Goal: Task Accomplishment & Management: Manage account settings

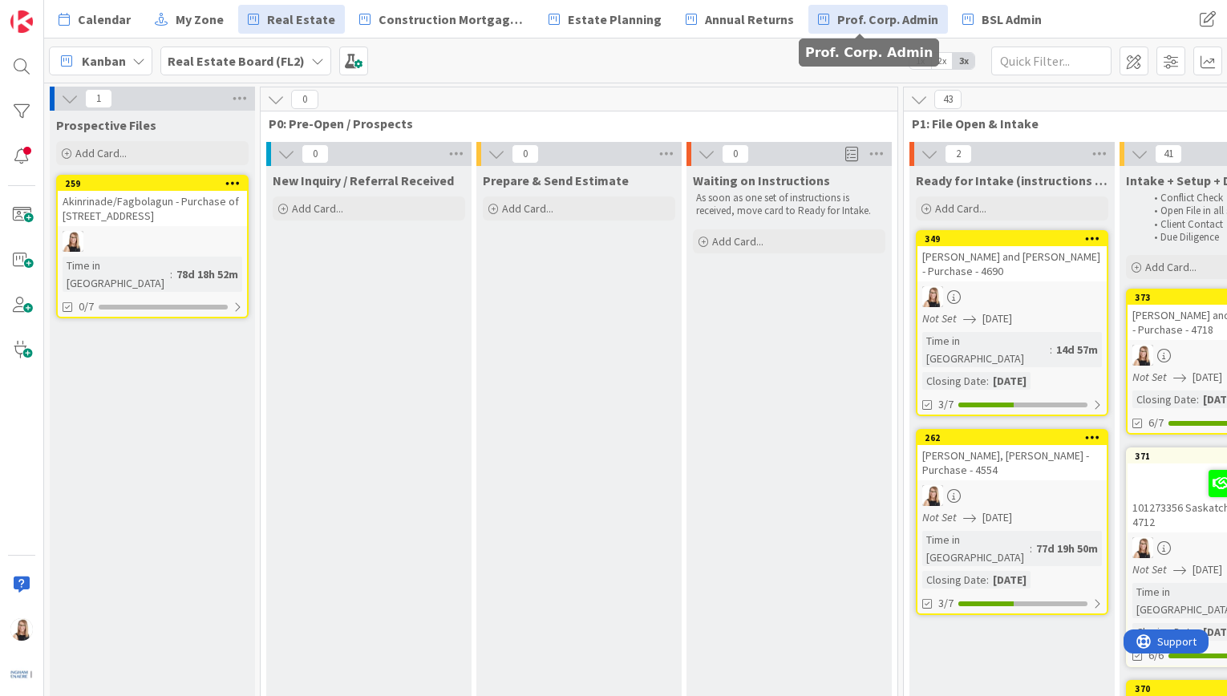
click at [900, 26] on span "Prof. Corp. Admin" at bounding box center [887, 19] width 101 height 19
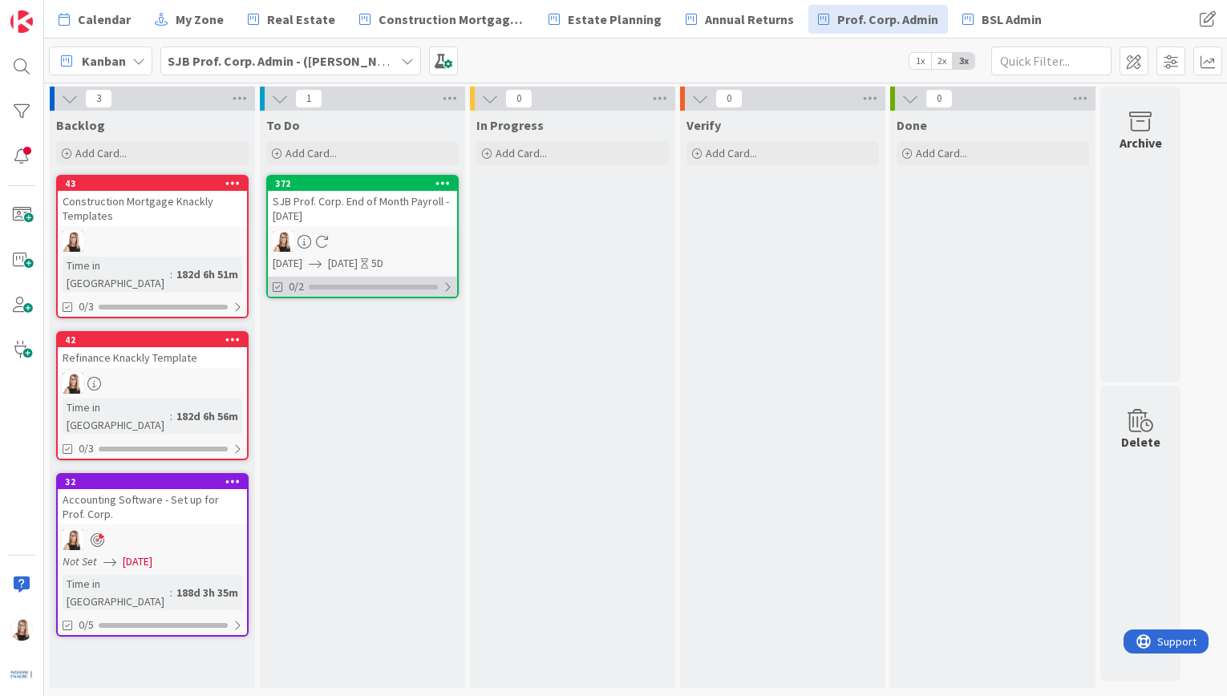
click at [388, 291] on div "0/2" at bounding box center [362, 287] width 189 height 20
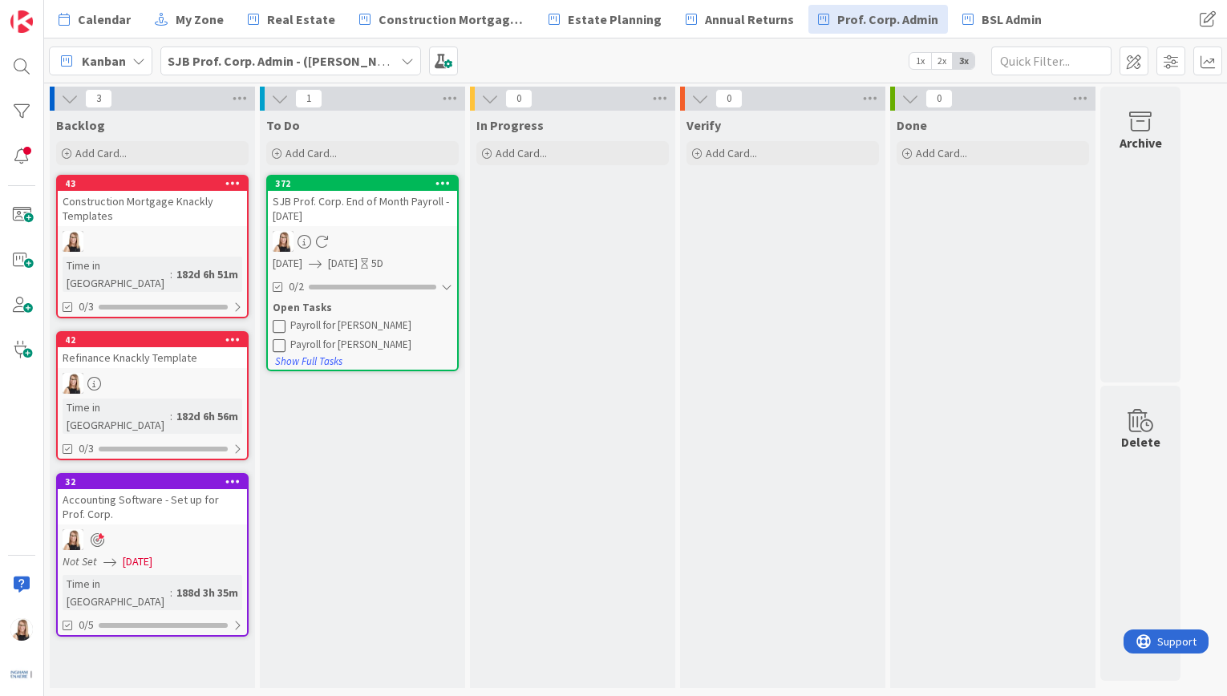
click at [282, 325] on icon at bounding box center [279, 325] width 13 height 13
click at [277, 348] on icon at bounding box center [279, 348] width 13 height 13
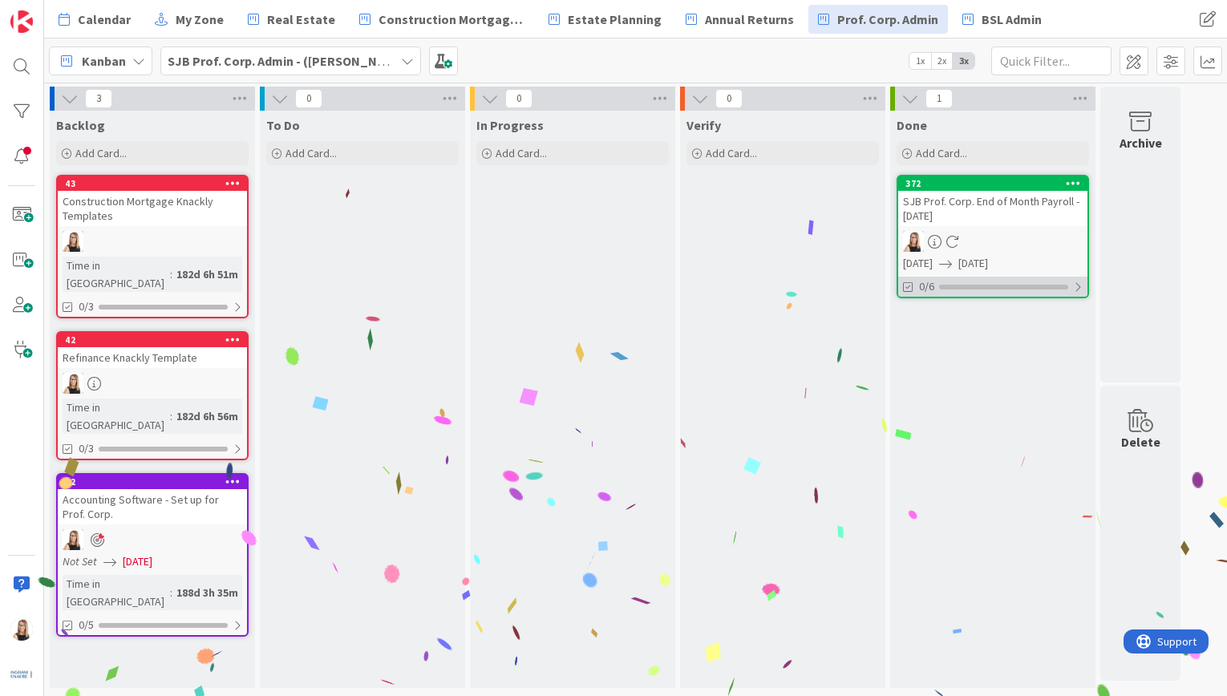
click at [964, 293] on div "0/6" at bounding box center [992, 287] width 189 height 20
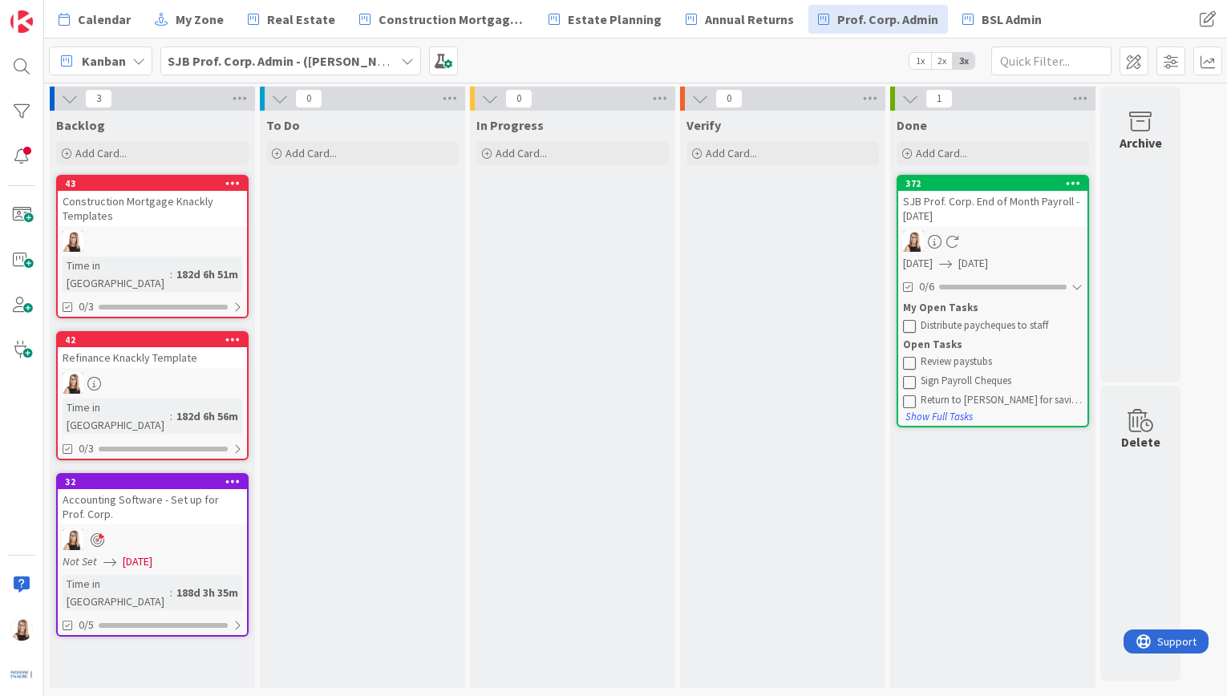
click at [907, 324] on icon at bounding box center [909, 325] width 13 height 13
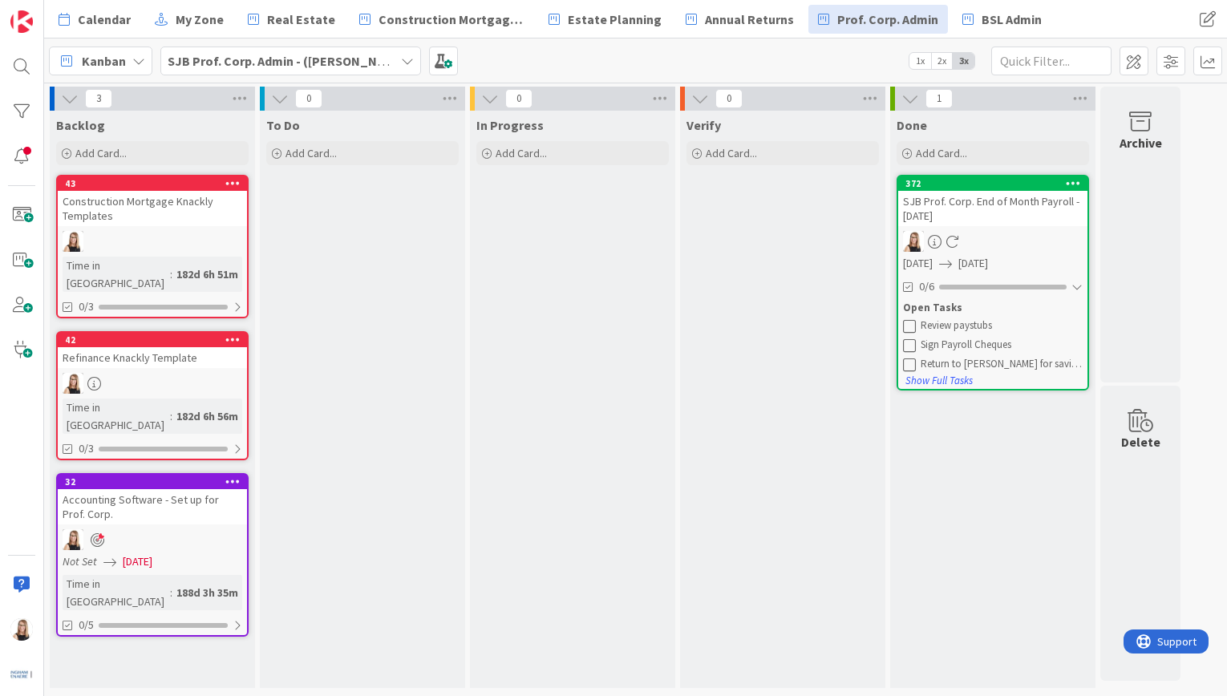
click at [910, 325] on icon at bounding box center [909, 325] width 13 height 13
click at [910, 328] on icon at bounding box center [909, 325] width 13 height 13
click at [909, 331] on icon at bounding box center [909, 325] width 13 height 13
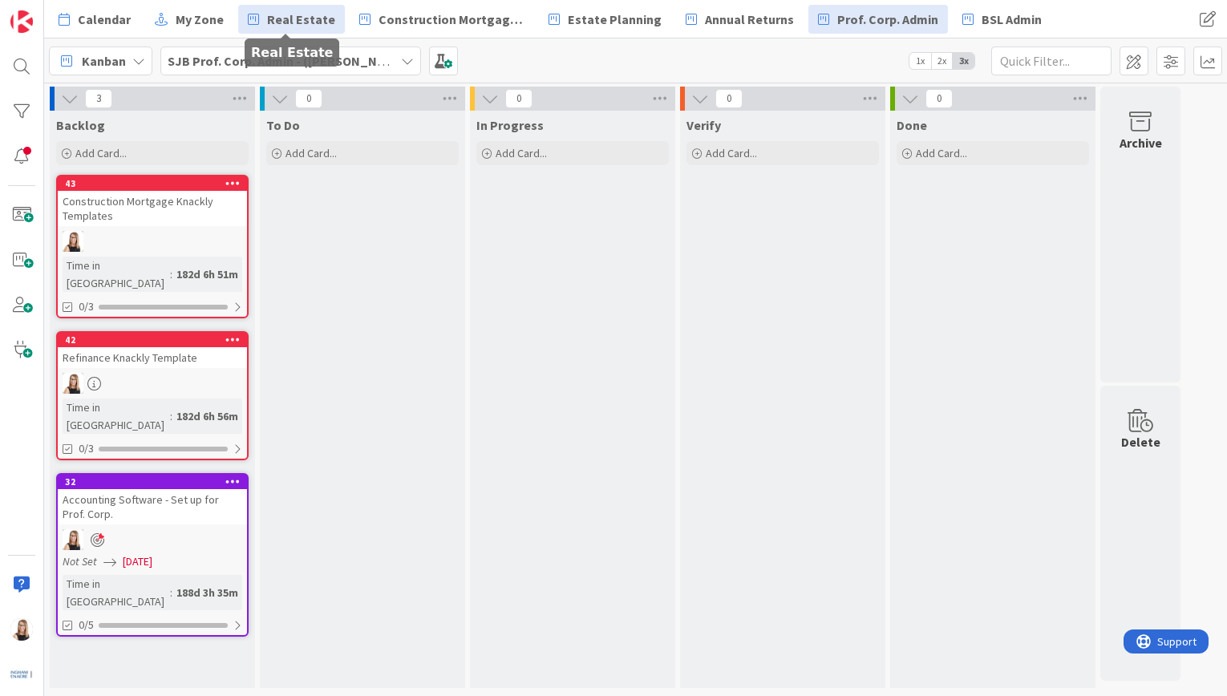
click at [313, 22] on span "Real Estate" at bounding box center [301, 19] width 68 height 19
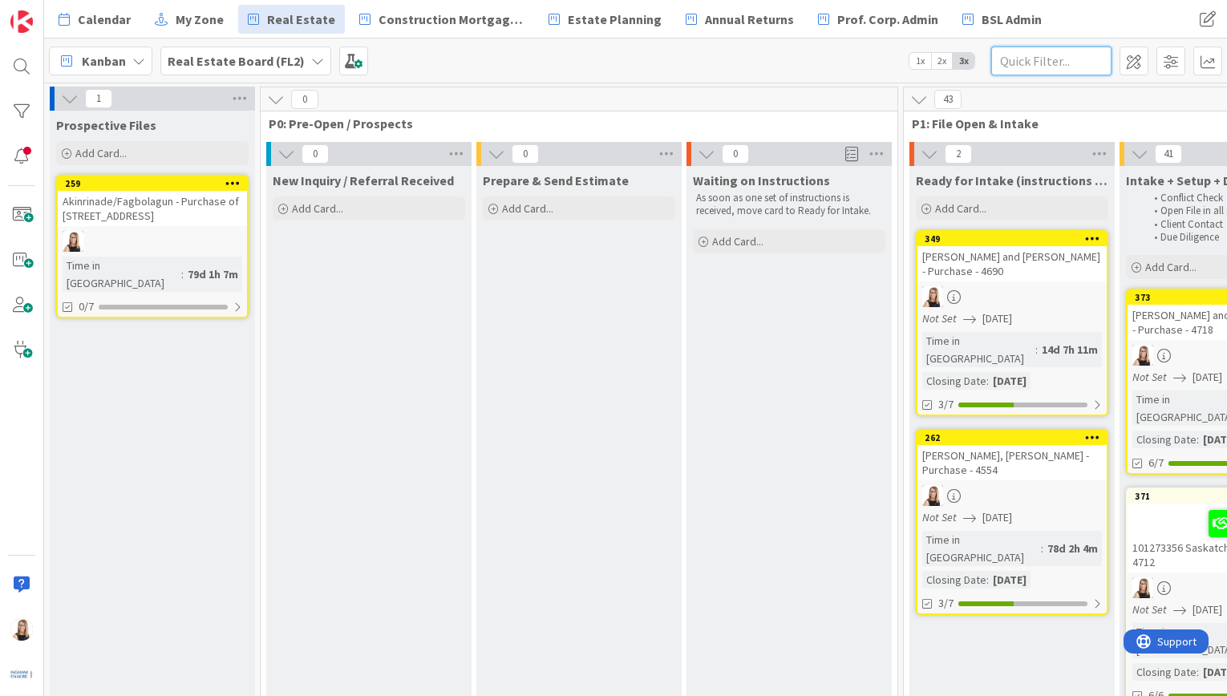
click at [1023, 55] on input "text" at bounding box center [1051, 61] width 120 height 29
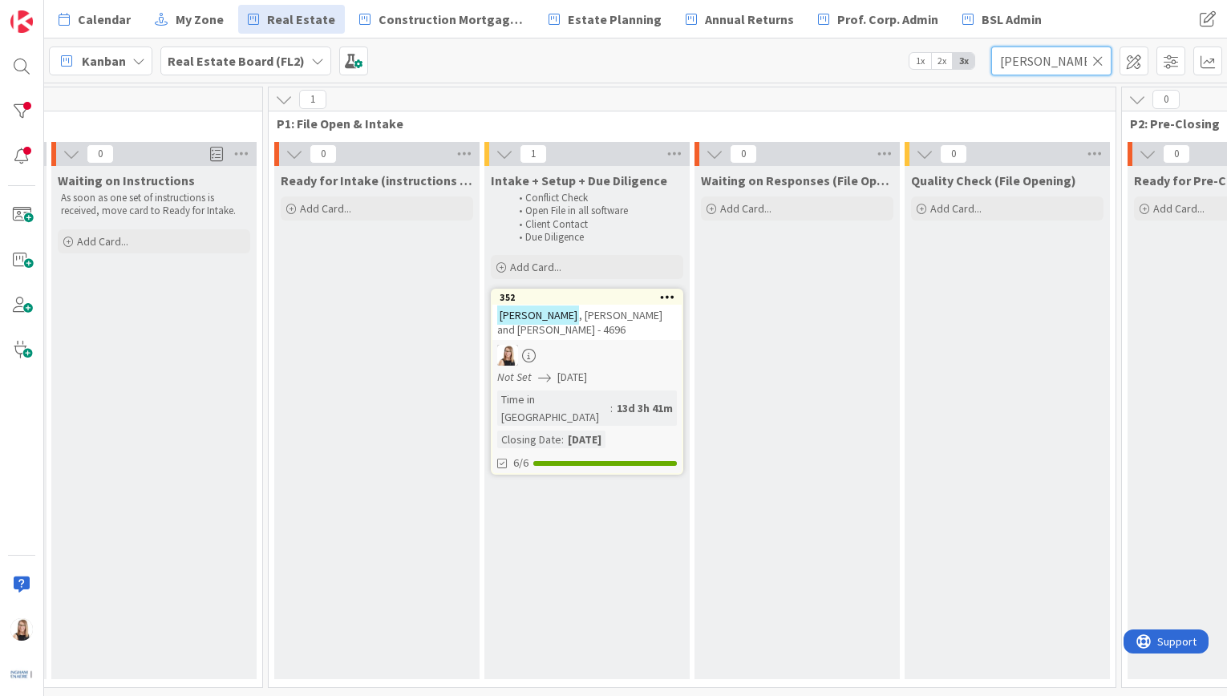
scroll to position [0, 876]
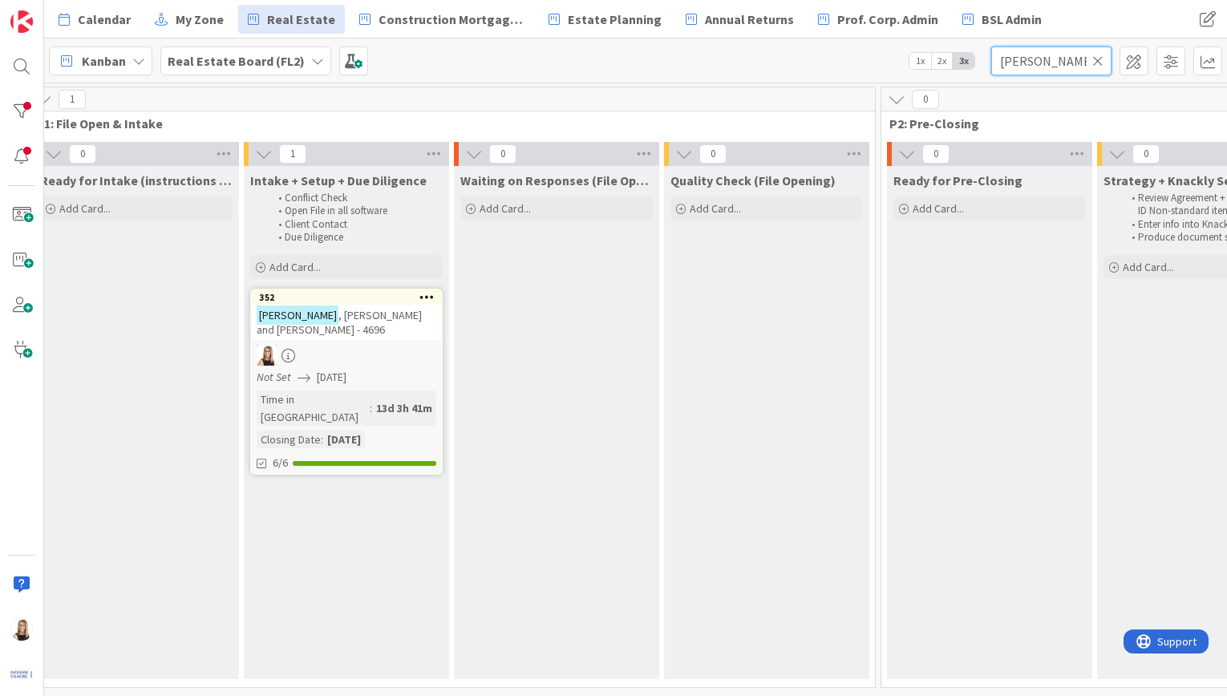
type input "[PERSON_NAME]"
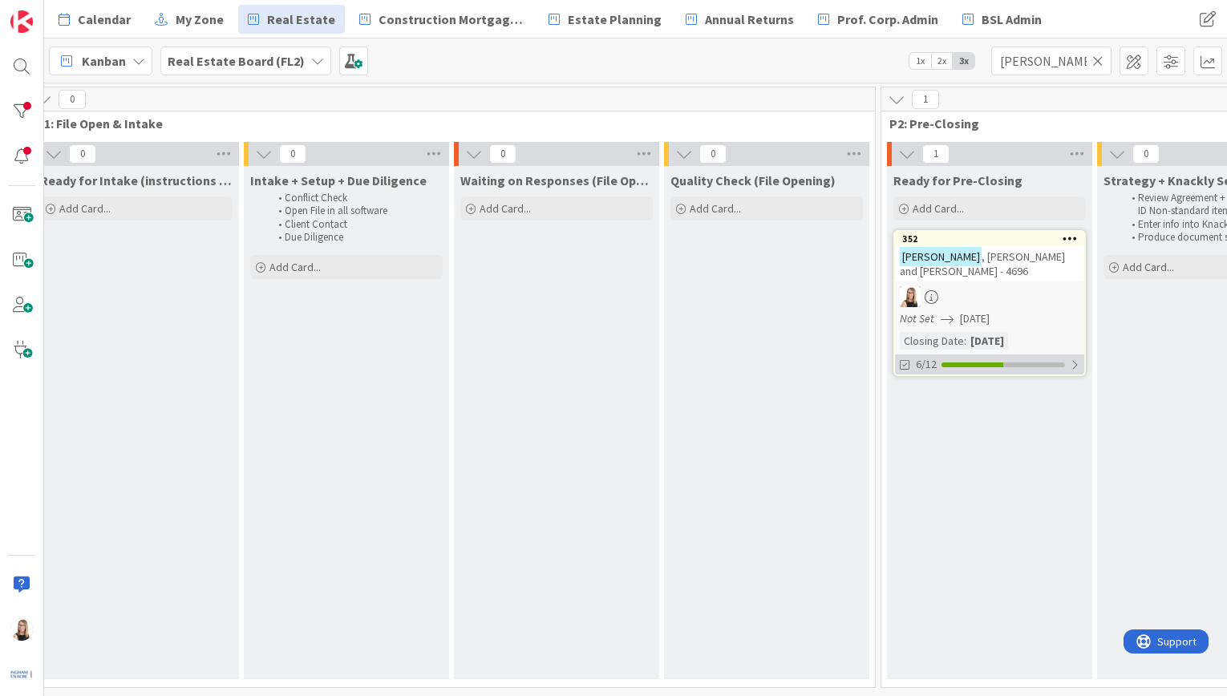
click at [962, 371] on div "6/12" at bounding box center [989, 365] width 189 height 20
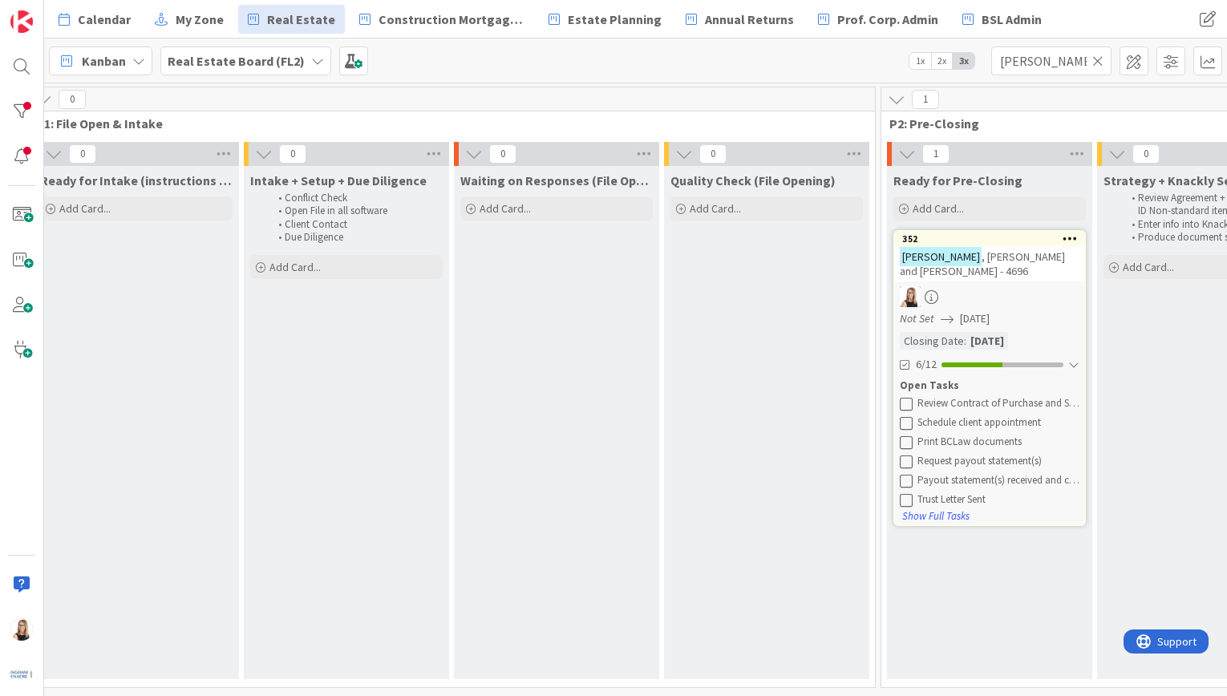
click at [911, 407] on icon at bounding box center [906, 403] width 13 height 13
click at [910, 407] on icon at bounding box center [906, 403] width 13 height 13
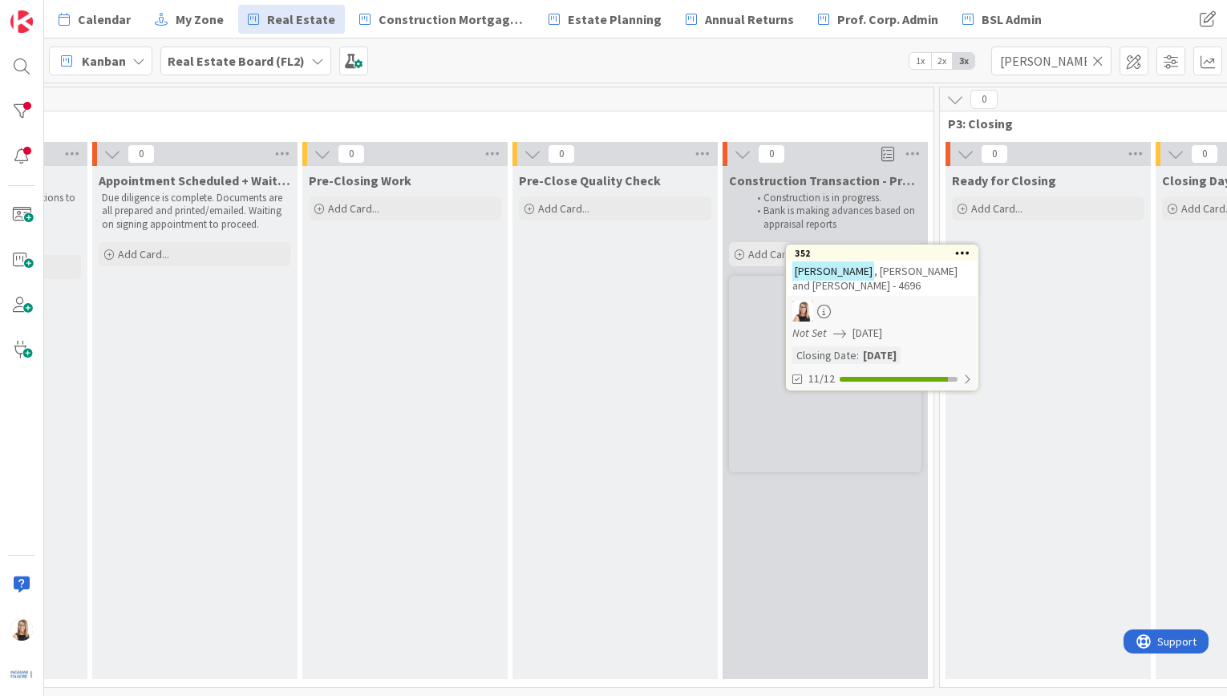
scroll to position [0, 2097]
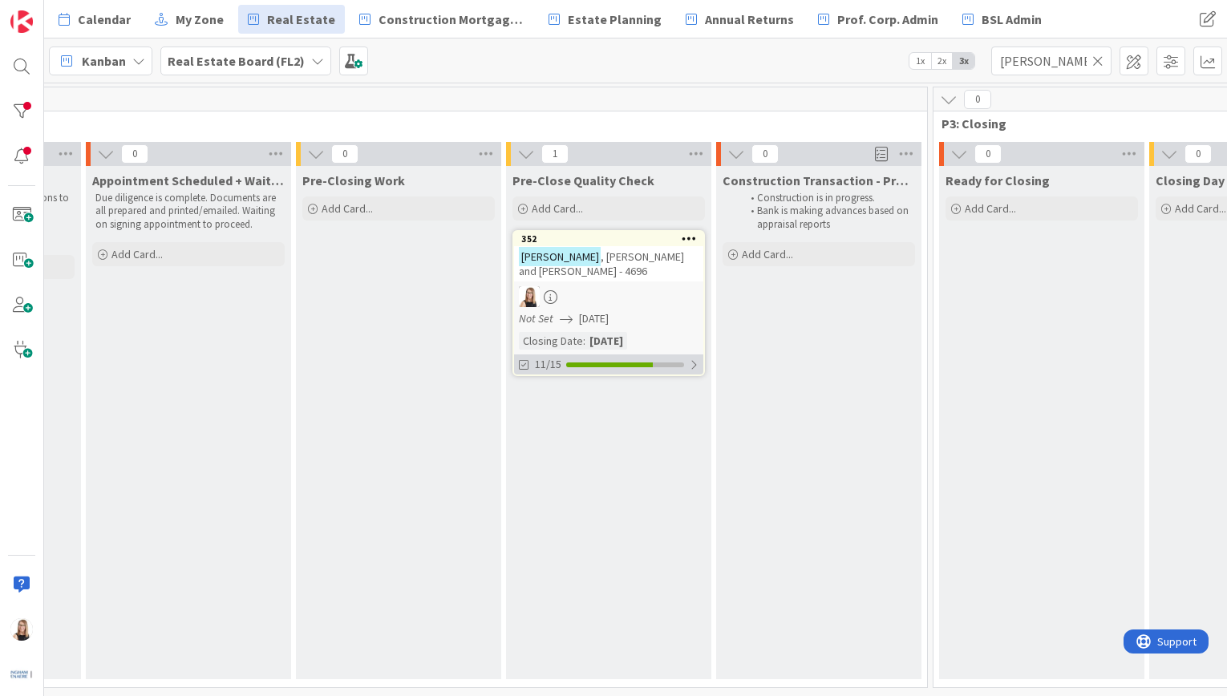
click at [580, 361] on div "11/15" at bounding box center [608, 365] width 189 height 20
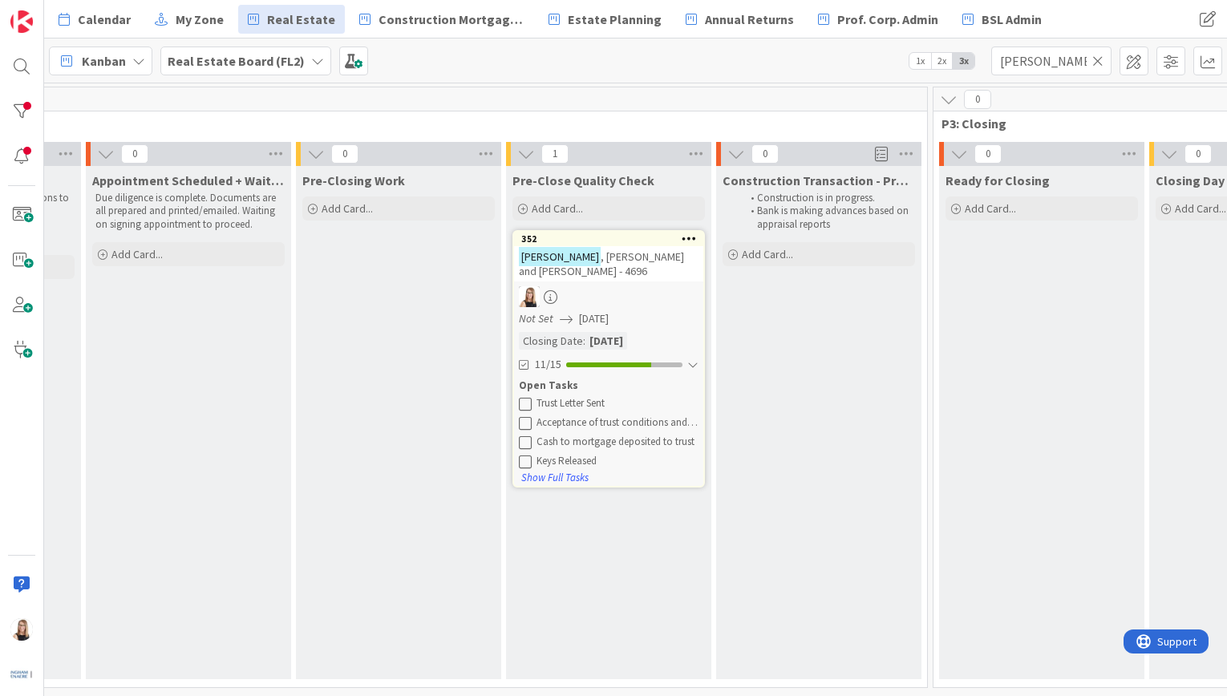
click at [523, 400] on icon at bounding box center [525, 403] width 13 height 13
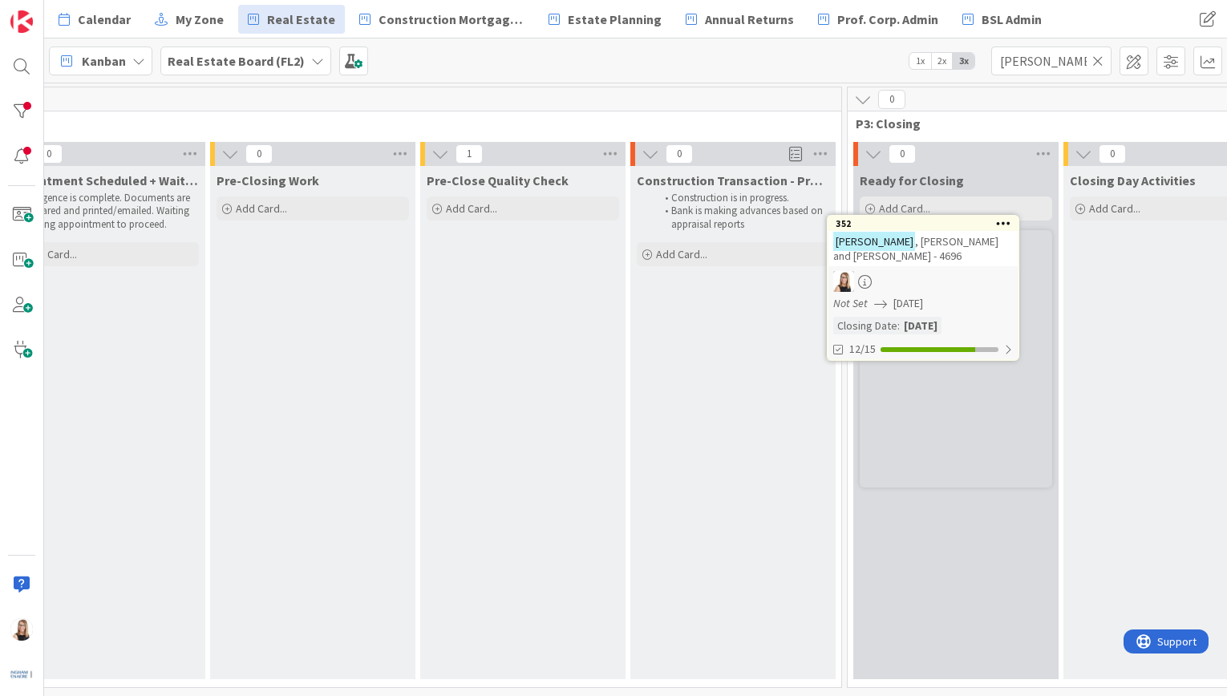
scroll to position [0, 2193]
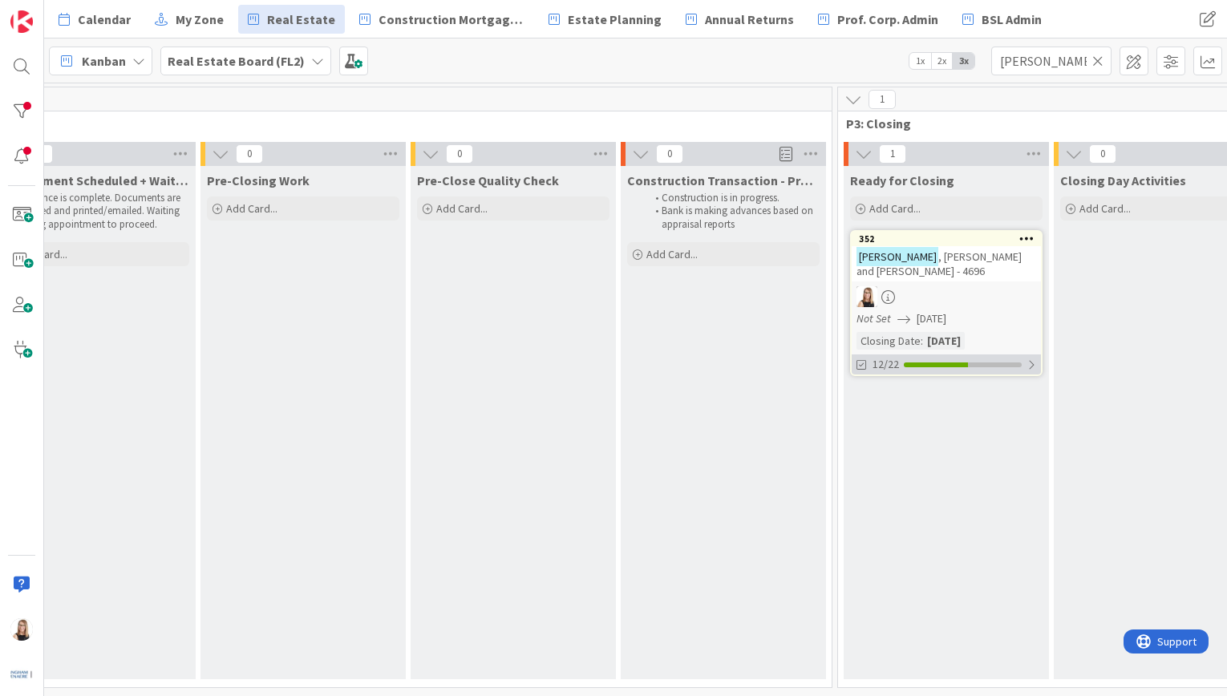
click at [934, 367] on div "12/22" at bounding box center [946, 365] width 189 height 20
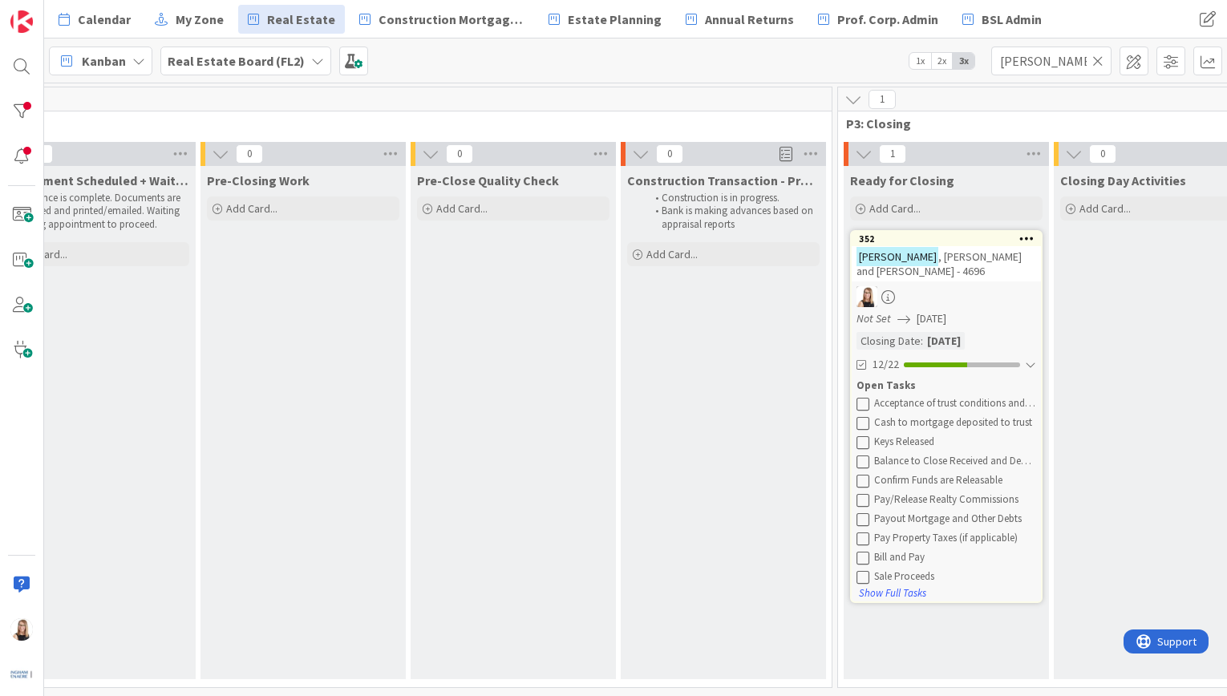
click at [1097, 63] on icon at bounding box center [1097, 61] width 11 height 14
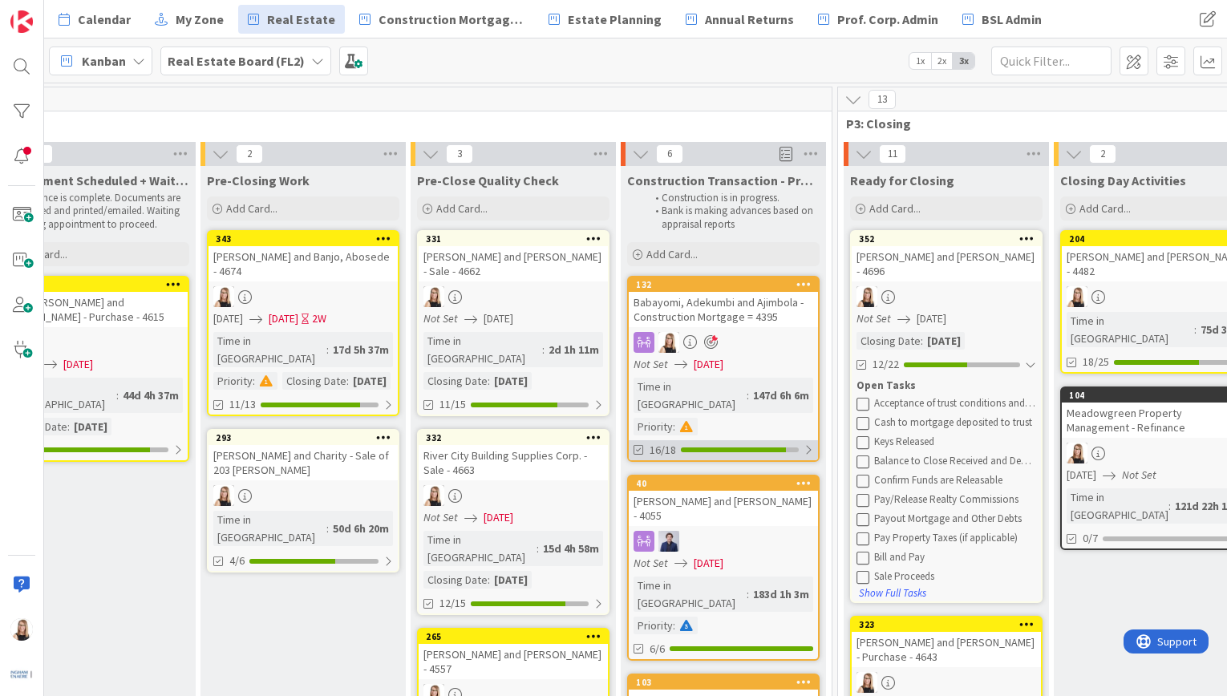
click at [756, 440] on div "16/18" at bounding box center [723, 450] width 189 height 20
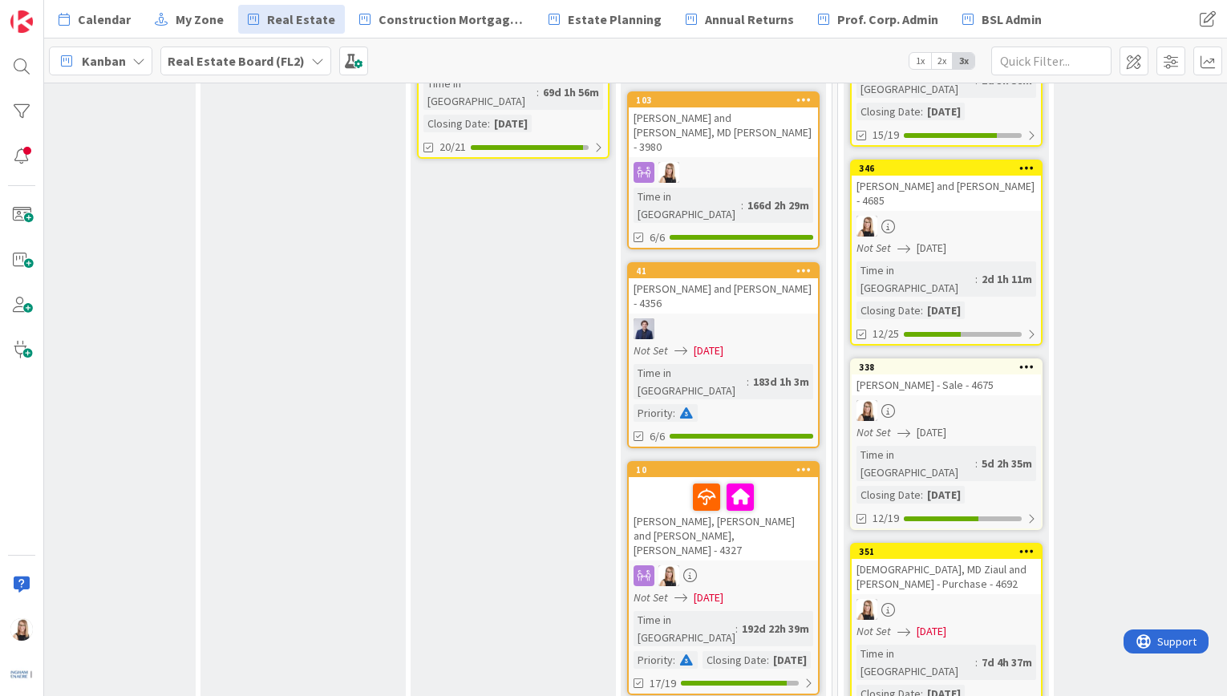
scroll to position [760, 2193]
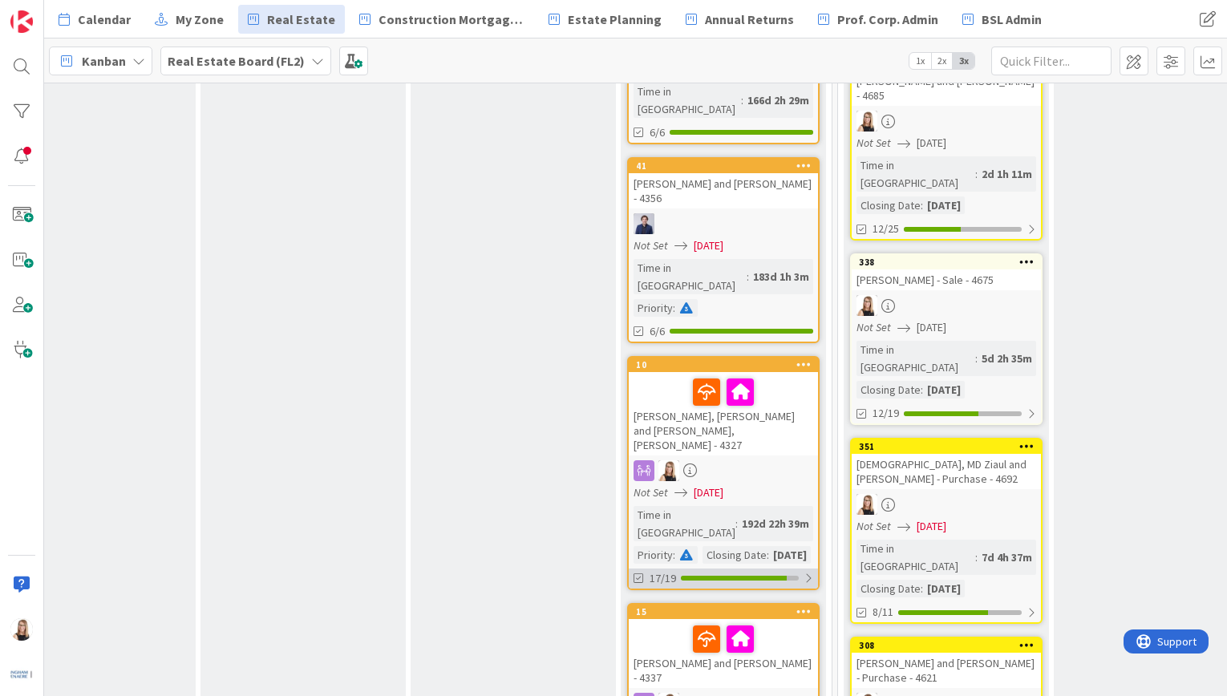
click at [748, 569] on div "17/19" at bounding box center [723, 579] width 189 height 20
